Goal: Task Accomplishment & Management: Use online tool/utility

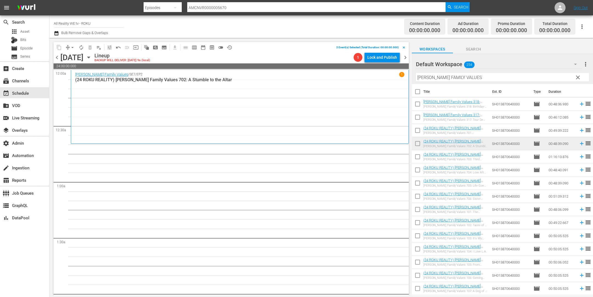
click at [57, 33] on icon "button" at bounding box center [56, 33] width 5 height 7
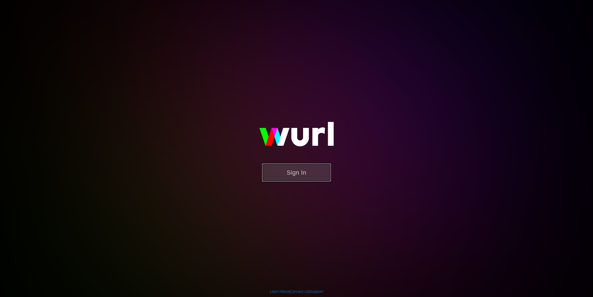
click at [303, 171] on button "Sign In" at bounding box center [296, 173] width 69 height 18
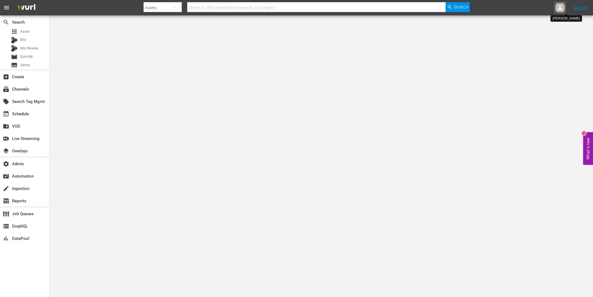
click at [561, 6] on icon at bounding box center [559, 7] width 7 height 7
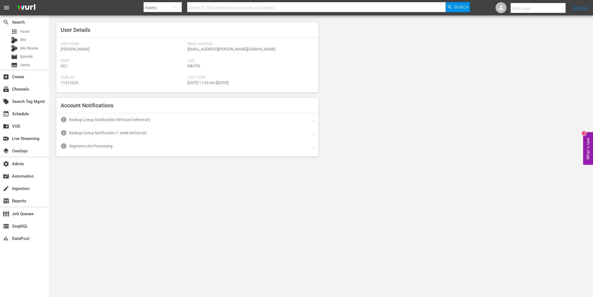
click at [535, 6] on input "text" at bounding box center [545, 8] width 70 height 13
click at [531, 24] on div "Scheduling Team <allreality@amc.com>" at bounding box center [528, 23] width 86 height 13
type input "Scheduling Team (11313736)"
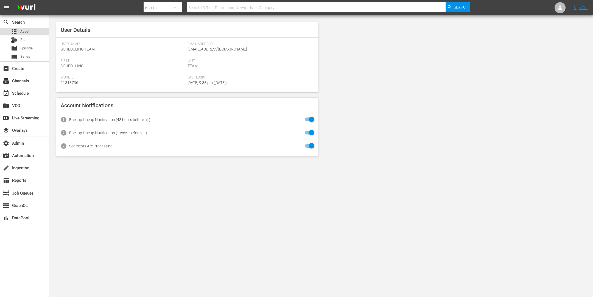
click at [32, 29] on div "apps Asset" at bounding box center [24, 32] width 49 height 8
